Goal: Information Seeking & Learning: Learn about a topic

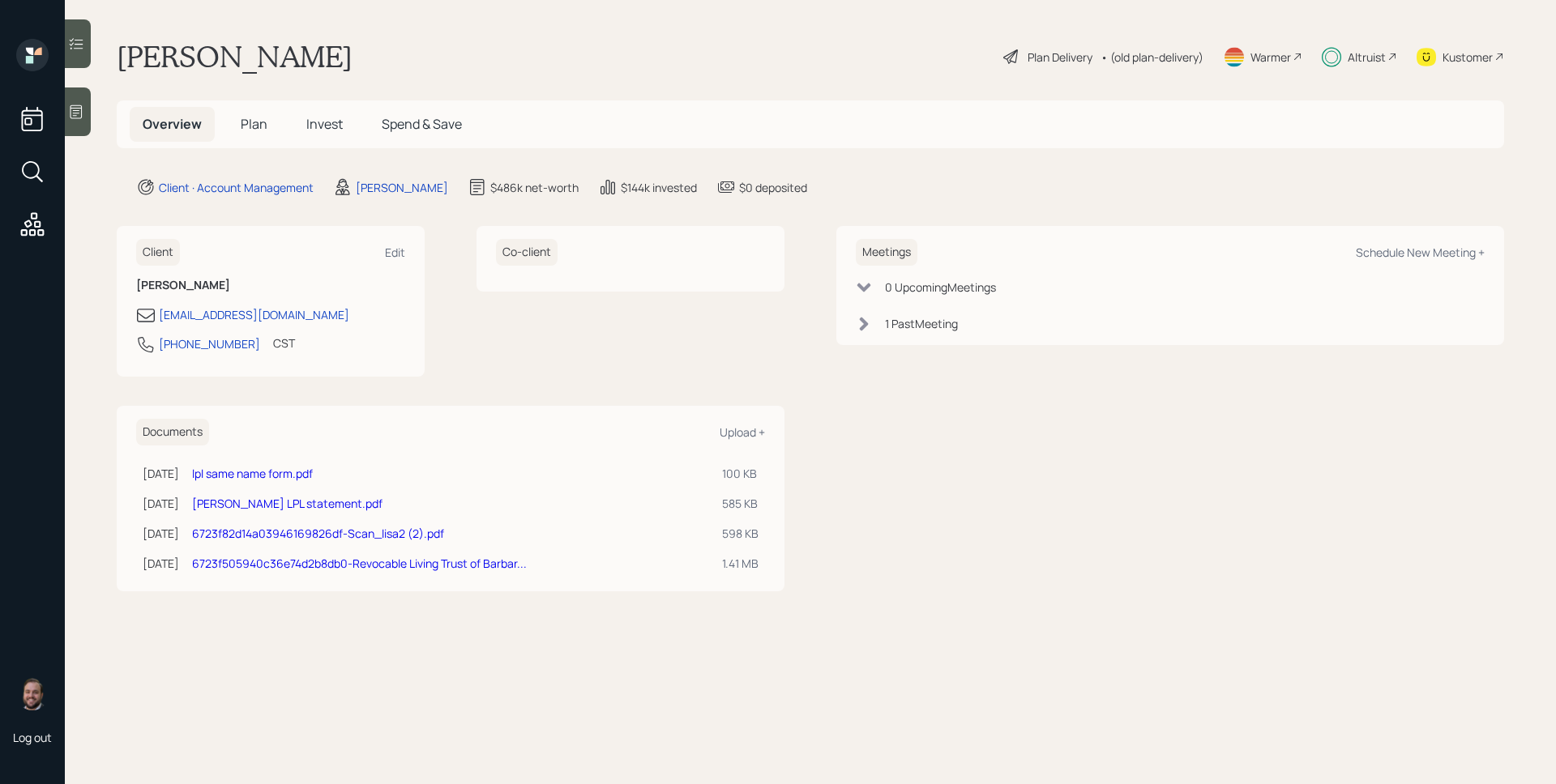
click at [1364, 49] on div "Altruist" at bounding box center [1367, 57] width 38 height 17
click at [263, 121] on span "Plan" at bounding box center [254, 124] width 27 height 18
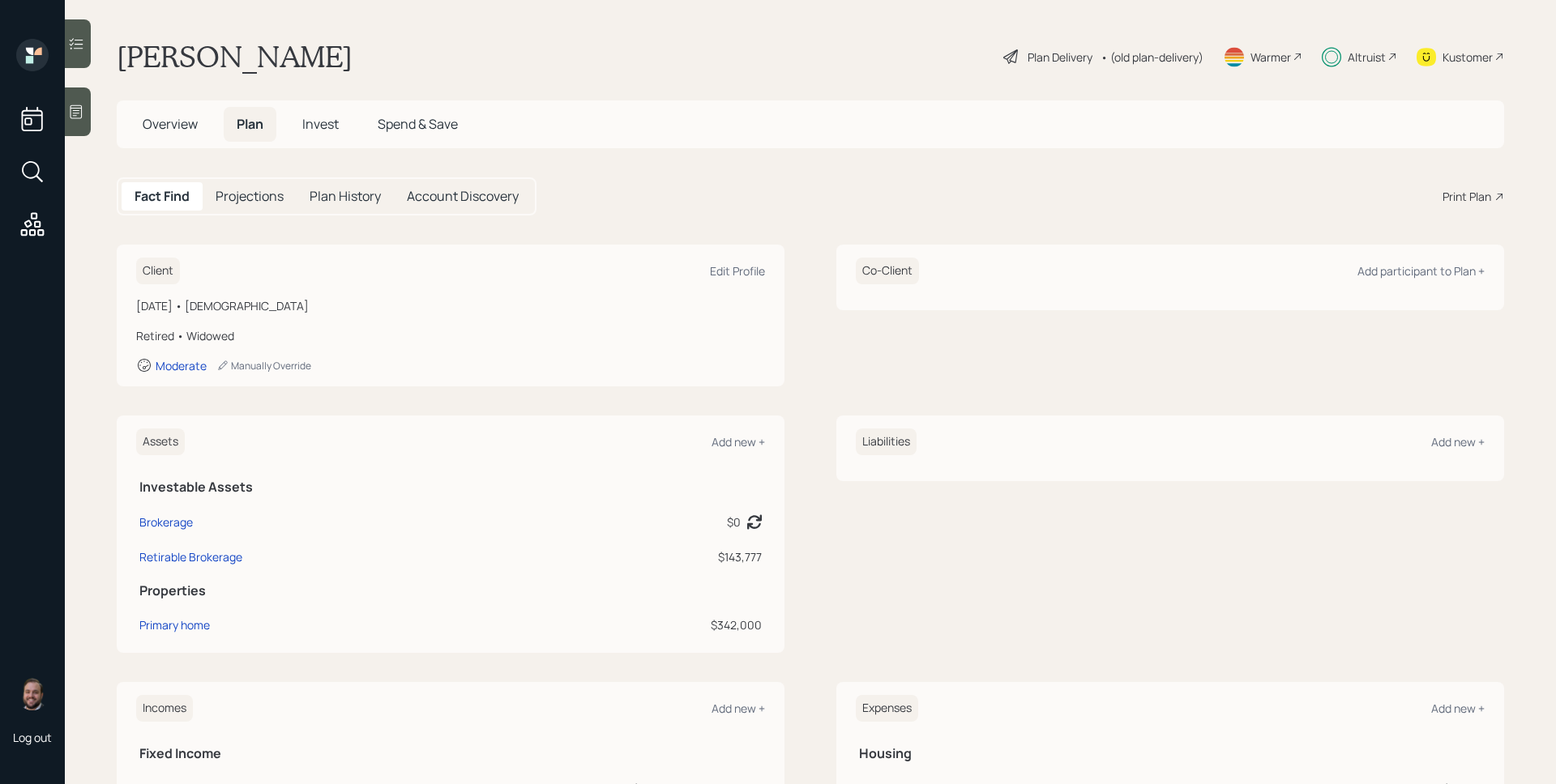
click at [310, 125] on span "Invest" at bounding box center [320, 124] width 37 height 18
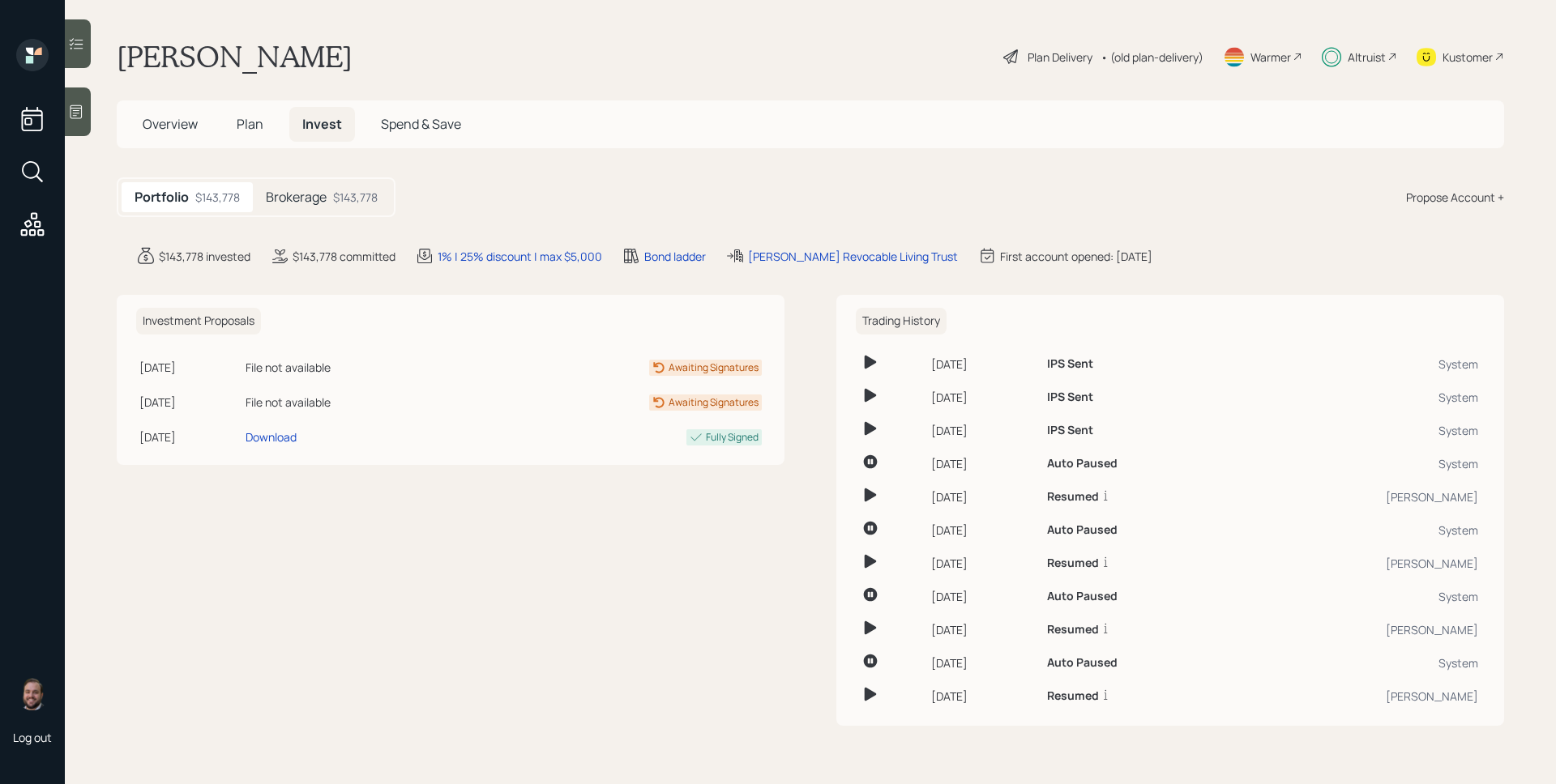
click at [331, 198] on div "Brokerage $143,778" at bounding box center [321, 197] width 138 height 30
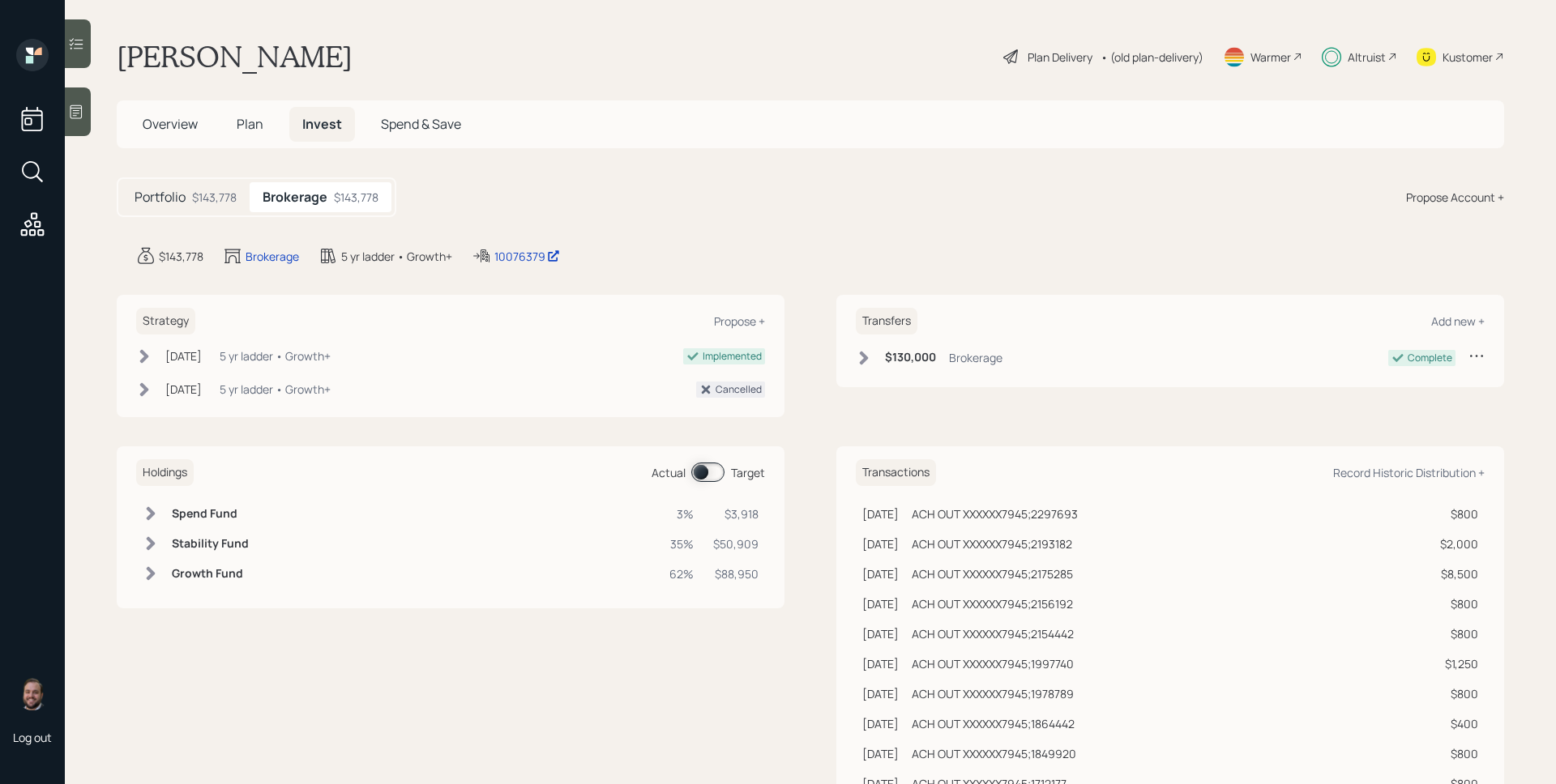
click at [694, 461] on div "Holdings Actual Target" at bounding box center [451, 472] width 629 height 27
click at [696, 467] on span at bounding box center [707, 472] width 33 height 20
click at [698, 469] on span at bounding box center [707, 472] width 33 height 20
click at [87, 47] on div at bounding box center [78, 44] width 26 height 49
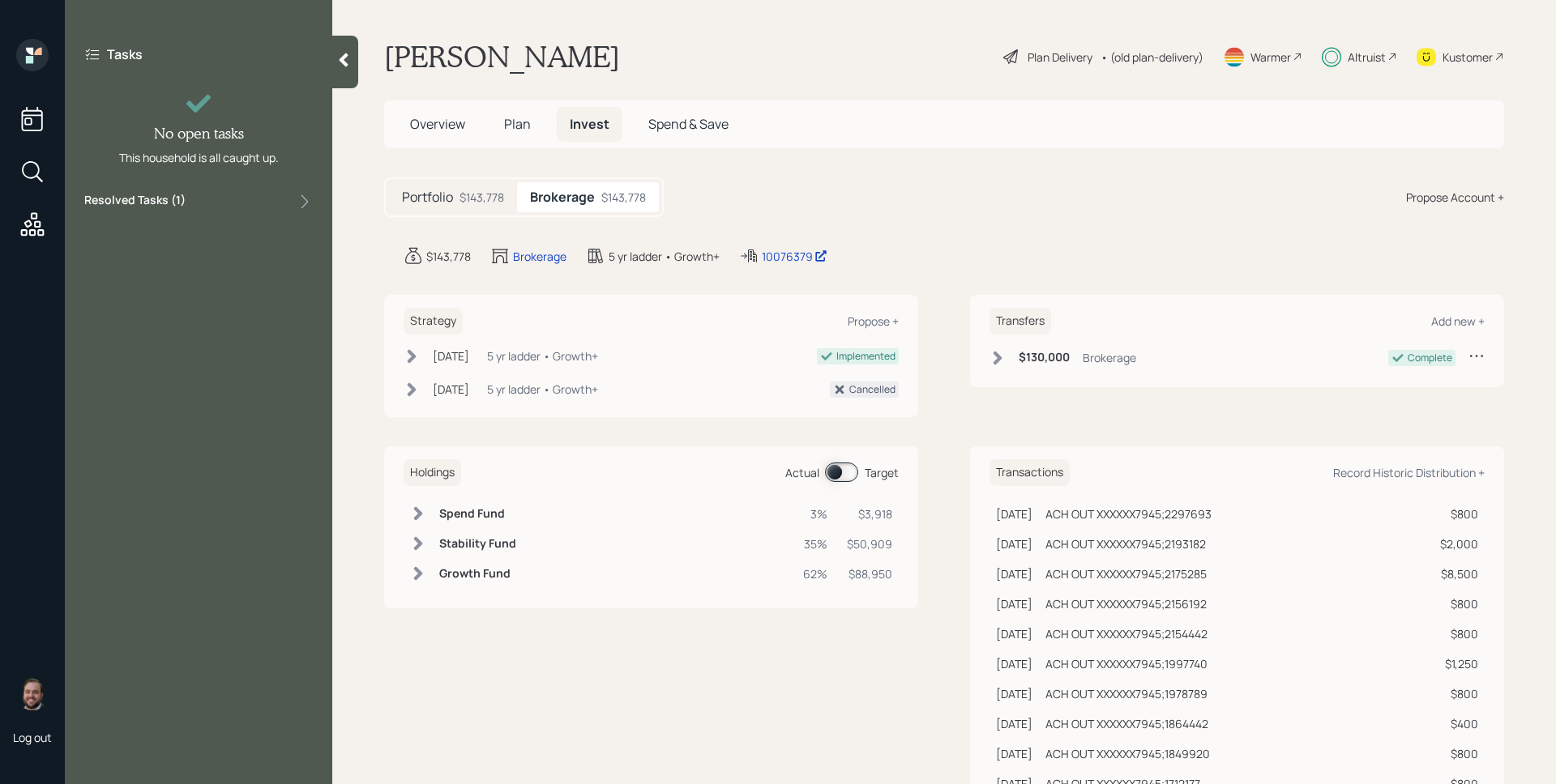
click at [227, 208] on div "Resolved Tasks ( 1 )" at bounding box center [198, 202] width 229 height 20
click at [252, 205] on div "Resolved Tasks ( 1 )" at bounding box center [198, 202] width 229 height 20
click at [791, 62] on div "[PERSON_NAME] Plan Delivery • (old plan-delivery) Warmer Altruist Kustomer" at bounding box center [943, 57] width 1120 height 36
click at [346, 56] on icon at bounding box center [344, 60] width 9 height 14
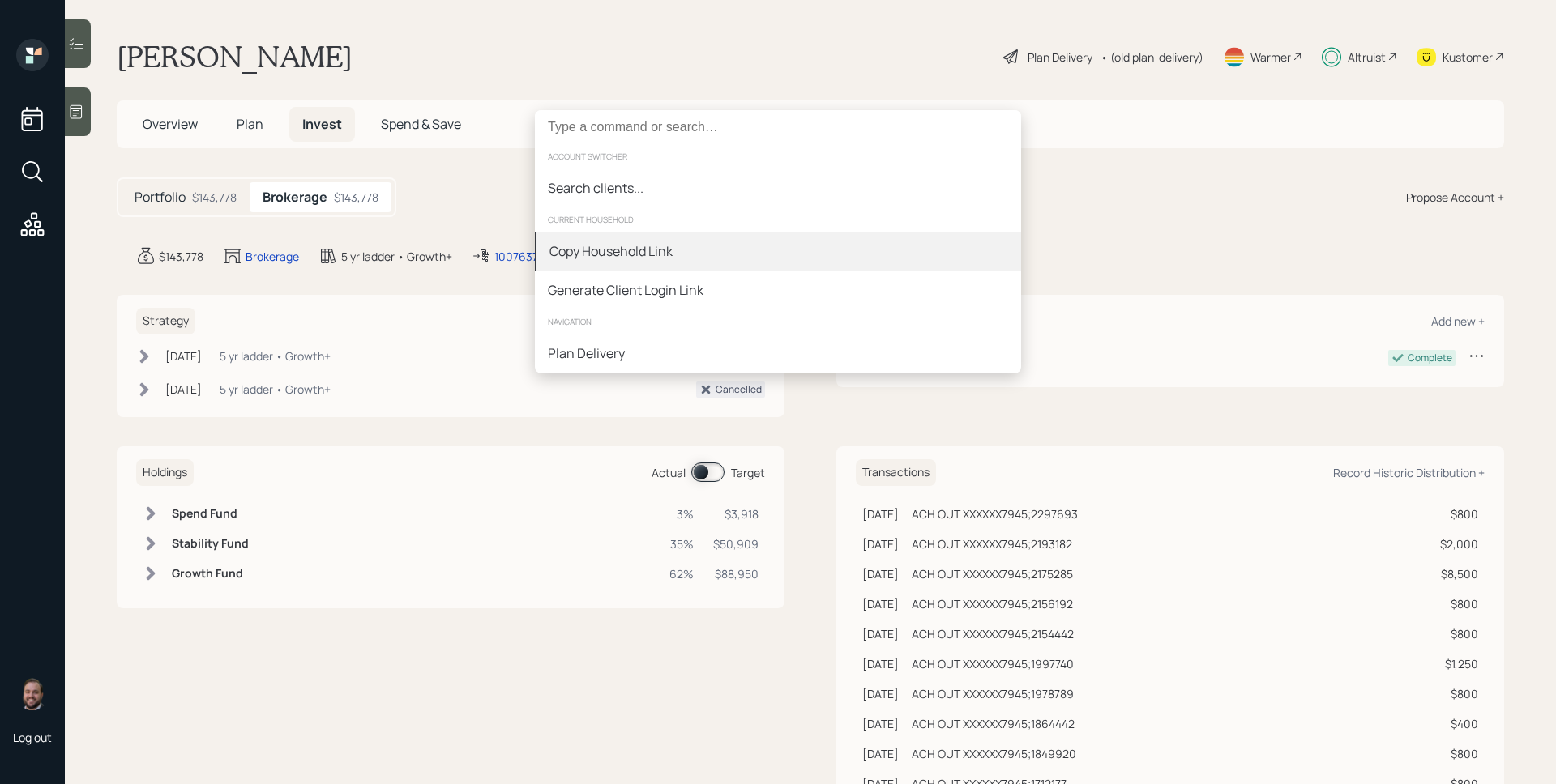
click at [716, 250] on div "Copy Household Link" at bounding box center [778, 252] width 486 height 39
